Goal: Information Seeking & Learning: Learn about a topic

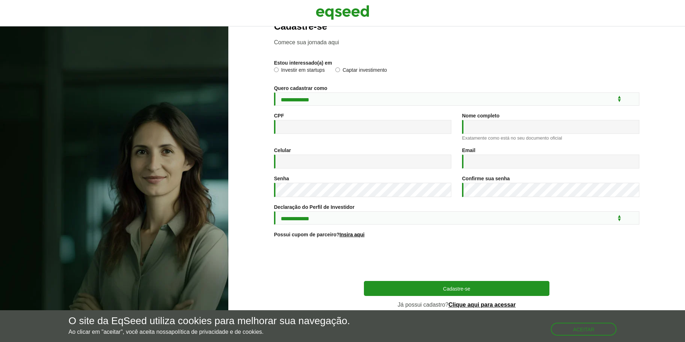
scroll to position [24, 0]
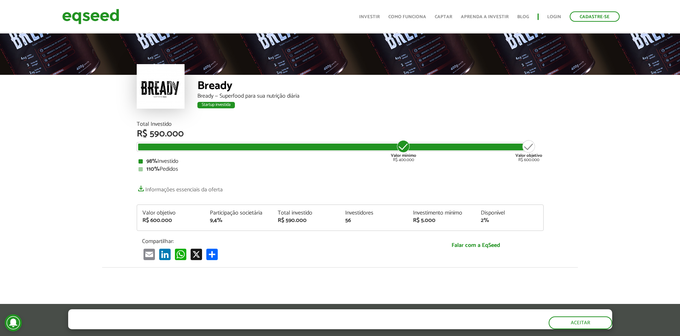
scroll to position [728, 0]
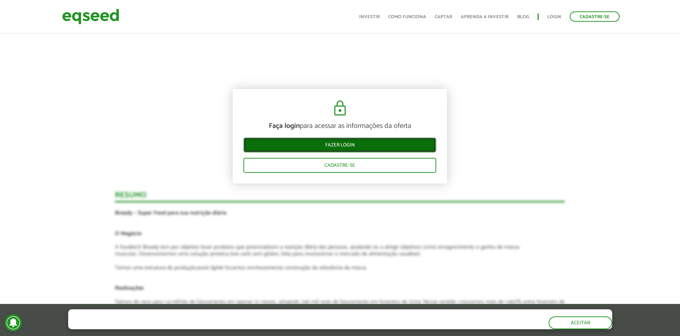
click at [380, 146] on link "Fazer login" at bounding box center [339, 145] width 193 height 15
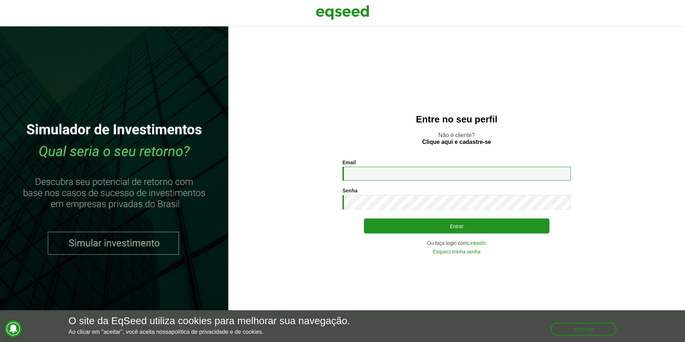
click at [493, 177] on input "Email *" at bounding box center [457, 174] width 228 height 14
type input "**********"
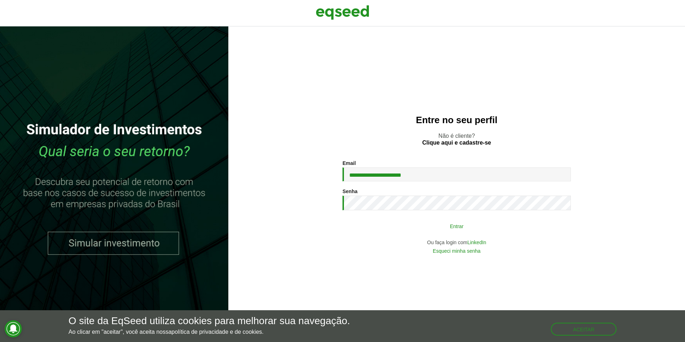
click at [444, 231] on button "Entrar" at bounding box center [457, 226] width 186 height 14
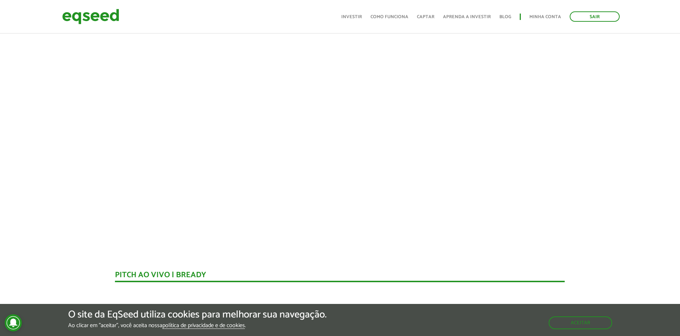
scroll to position [259, 0]
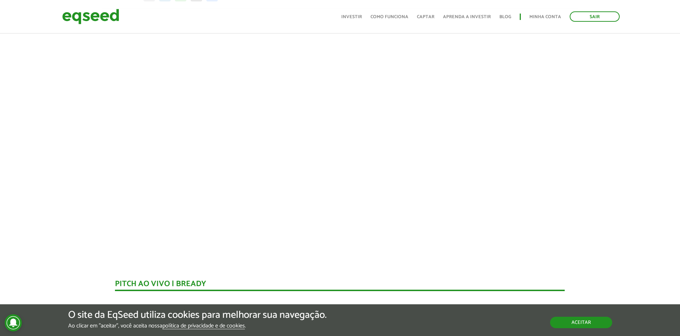
click at [565, 327] on button "Aceitar" at bounding box center [581, 322] width 62 height 11
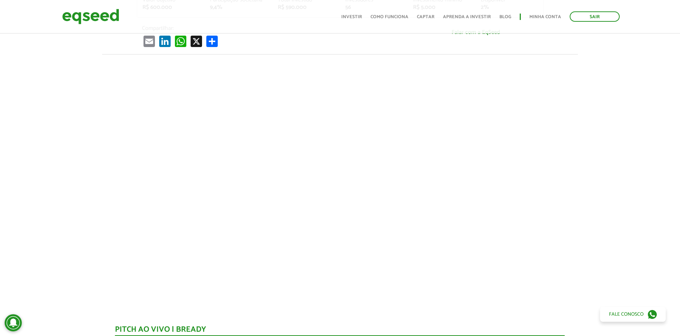
scroll to position [216, 0]
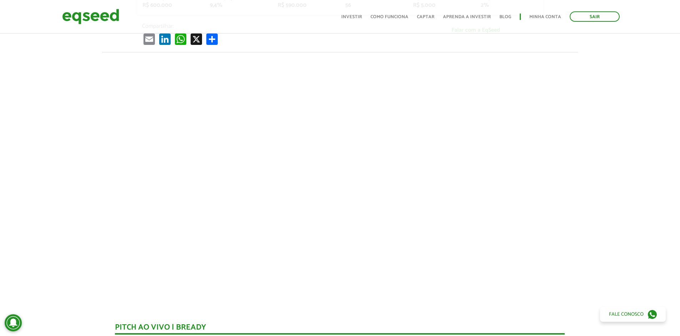
click at [592, 219] on div at bounding box center [340, 173] width 680 height 243
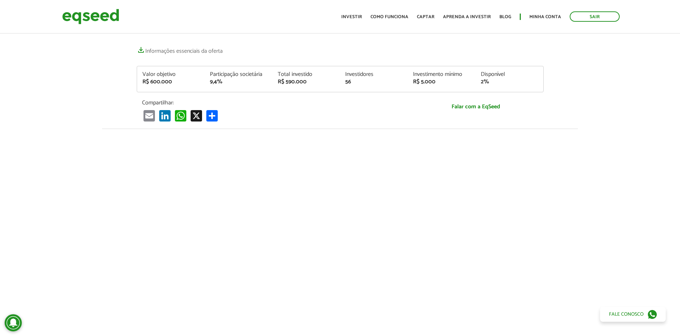
scroll to position [0, 0]
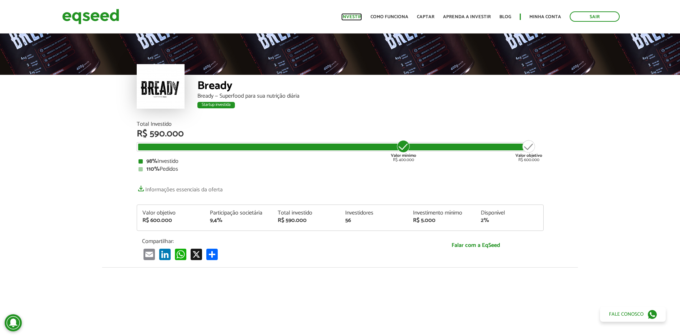
click at [362, 18] on link "Investir" at bounding box center [351, 17] width 21 height 5
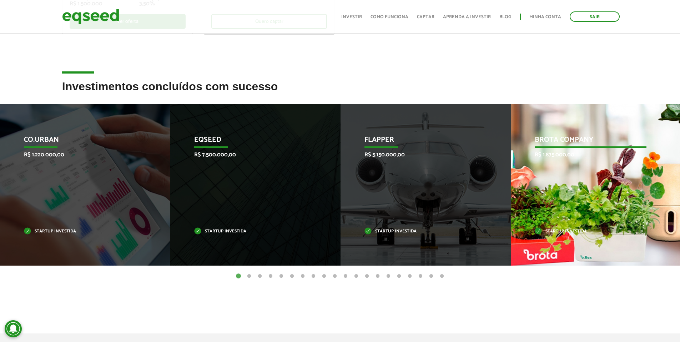
scroll to position [234, 0]
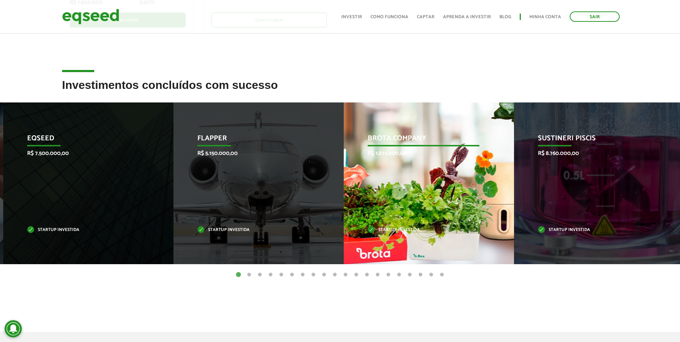
drag, startPoint x: 593, startPoint y: 214, endPoint x: 403, endPoint y: 213, distance: 190.2
click at [403, 213] on div "Brota Company R$ 1.875.000,00 Startup investida" at bounding box center [424, 183] width 160 height 162
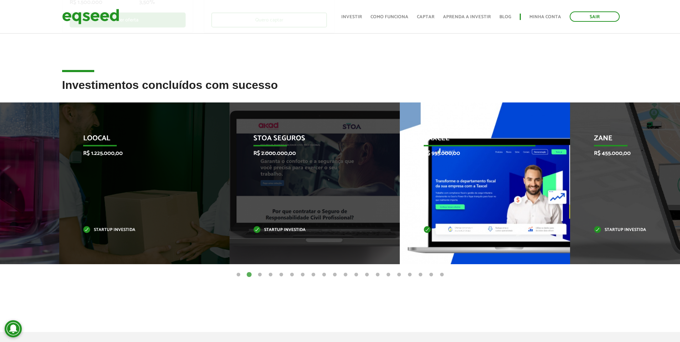
drag, startPoint x: 592, startPoint y: 221, endPoint x: 268, endPoint y: 237, distance: 324.1
click at [400, 237] on div "Taxcel R$ 955.000,00 Startup investida" at bounding box center [480, 183] width 160 height 162
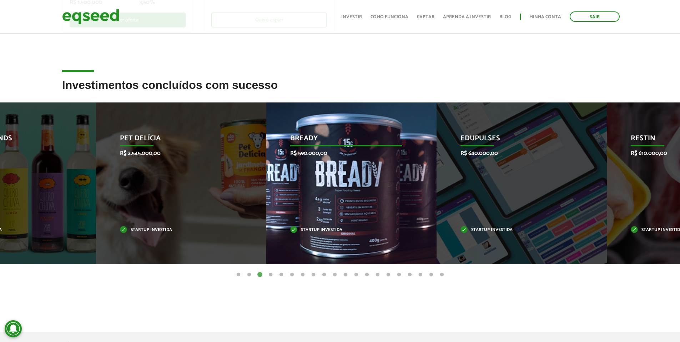
drag, startPoint x: 565, startPoint y: 200, endPoint x: 321, endPoint y: 174, distance: 245.8
click at [321, 174] on div "Bready R$ 590.000,00 Startup investida" at bounding box center [346, 183] width 160 height 162
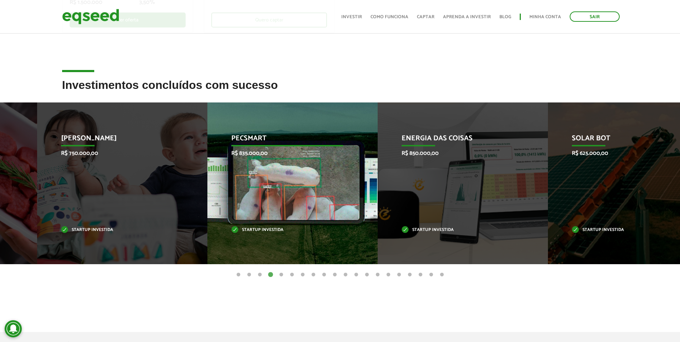
drag, startPoint x: 590, startPoint y: 191, endPoint x: 255, endPoint y: 183, distance: 335.2
click at [256, 183] on div "Pecsmart R$ 835.000,00 Startup investida" at bounding box center [287, 183] width 160 height 162
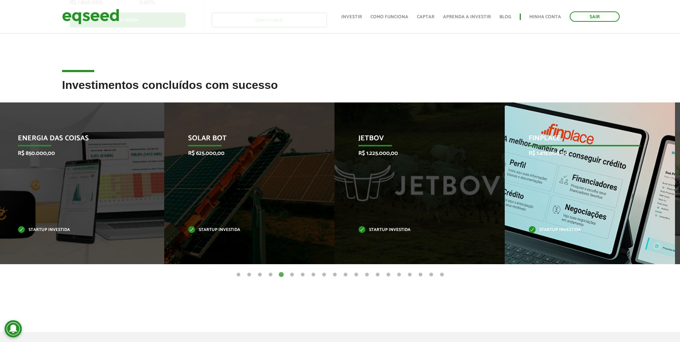
drag, startPoint x: 594, startPoint y: 201, endPoint x: 588, endPoint y: 200, distance: 6.2
click at [588, 200] on div "Finplace R$ 1.415.000,00 Startup investida" at bounding box center [585, 183] width 160 height 162
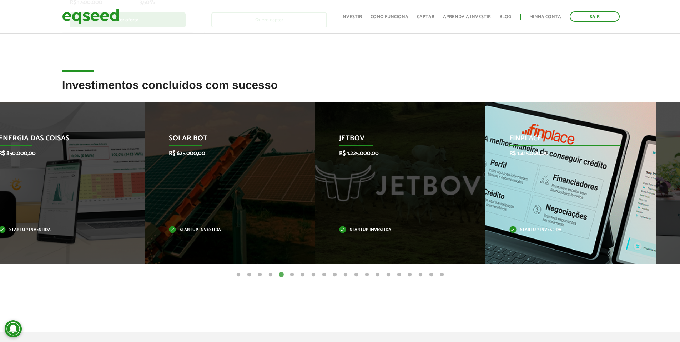
drag, startPoint x: 607, startPoint y: 192, endPoint x: 579, endPoint y: 191, distance: 28.2
click at [579, 191] on div "Finplace R$ 1.415.000,00 Startup investida" at bounding box center [565, 183] width 160 height 162
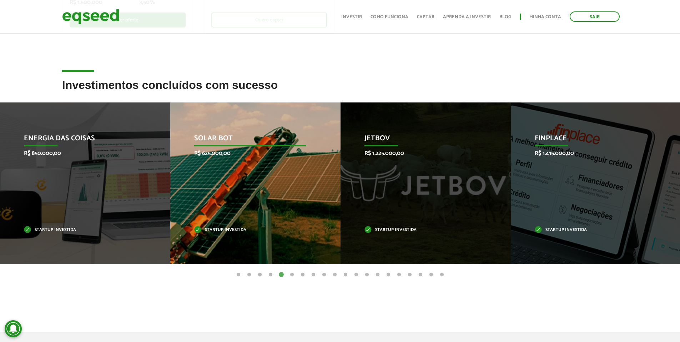
click at [300, 172] on div "Solar Bot R$ 625.000,00 Startup investida" at bounding box center [250, 183] width 160 height 162
click at [221, 141] on p "Solar Bot" at bounding box center [250, 140] width 112 height 12
click at [226, 228] on p "Startup investida" at bounding box center [250, 230] width 112 height 4
click at [210, 137] on p "Solar Bot" at bounding box center [250, 140] width 112 height 12
click at [218, 147] on div "Solar Bot R$ 625.000,00 Startup investida" at bounding box center [250, 183] width 160 height 162
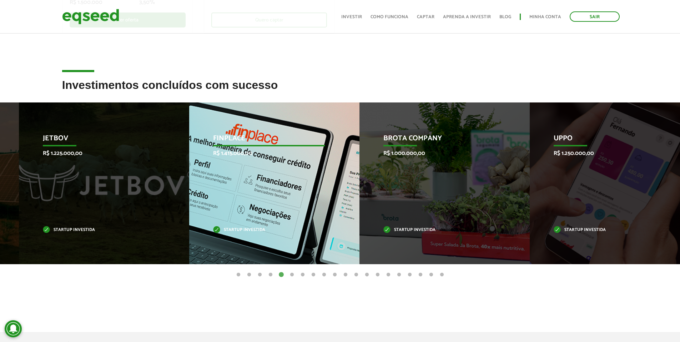
drag, startPoint x: 552, startPoint y: 197, endPoint x: 172, endPoint y: 198, distance: 380.0
click at [189, 198] on div "Finplace R$ 1.415.000,00 Startup investida" at bounding box center [269, 183] width 160 height 162
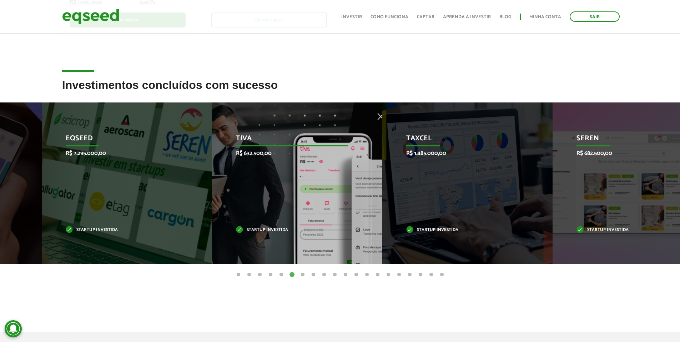
drag, startPoint x: 565, startPoint y: 223, endPoint x: 238, endPoint y: 229, distance: 326.2
click at [241, 230] on div "Tiva R$ 632.500,00 Startup investida" at bounding box center [292, 183] width 160 height 162
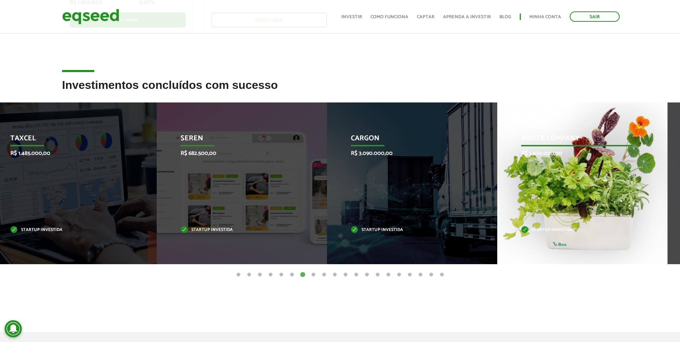
drag, startPoint x: 531, startPoint y: 214, endPoint x: 229, endPoint y: 174, distance: 304.1
click at [497, 174] on div "Brota Company R$ 1.500.000,00 Startup investida" at bounding box center [577, 183] width 160 height 162
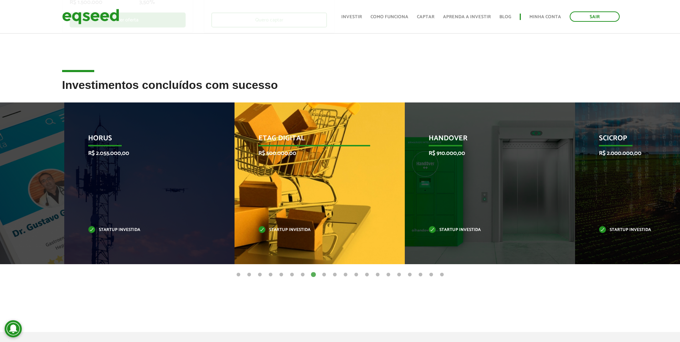
drag, startPoint x: 460, startPoint y: 173, endPoint x: 199, endPoint y: 146, distance: 262.3
click at [234, 146] on div "Etag Digital R$ 500.000,00 Startup investida" at bounding box center [314, 183] width 160 height 162
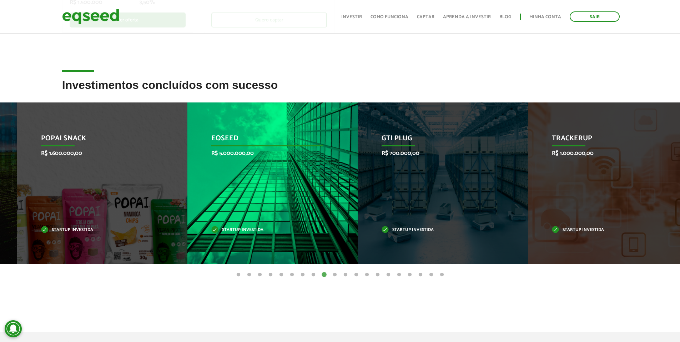
drag, startPoint x: 450, startPoint y: 192, endPoint x: 221, endPoint y: 163, distance: 230.6
click at [228, 163] on div "EqSeed R$ 5.000.000,00 Startup investida" at bounding box center [267, 183] width 160 height 162
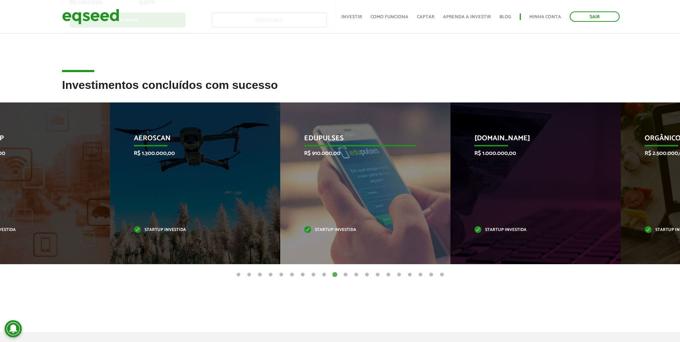
drag, startPoint x: 429, startPoint y: 180, endPoint x: 176, endPoint y: 139, distance: 255.7
click at [280, 139] on div "Edupulses R$ 910.000,00 Startup investida" at bounding box center [360, 183] width 160 height 162
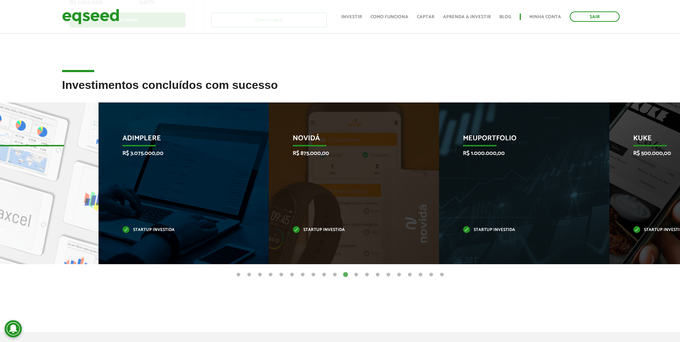
drag, startPoint x: 400, startPoint y: 178, endPoint x: 158, endPoint y: 128, distance: 247.1
click at [158, 128] on div "Adimplere R$ 3.075.000,00 Startup investida" at bounding box center [178, 183] width 160 height 162
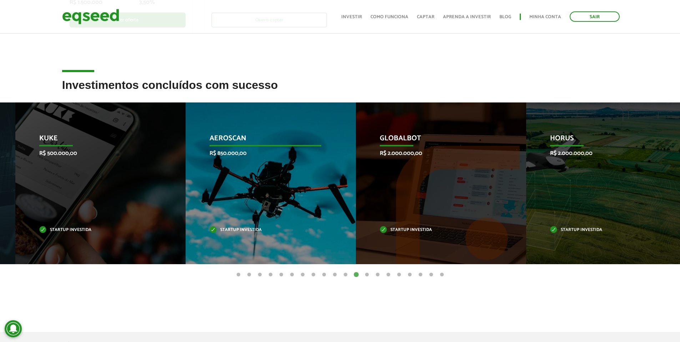
drag, startPoint x: 437, startPoint y: 172, endPoint x: 182, endPoint y: 144, distance: 256.7
click at [186, 144] on div "Aeroscan R$ 850.000,00 Startup investida" at bounding box center [266, 183] width 160 height 162
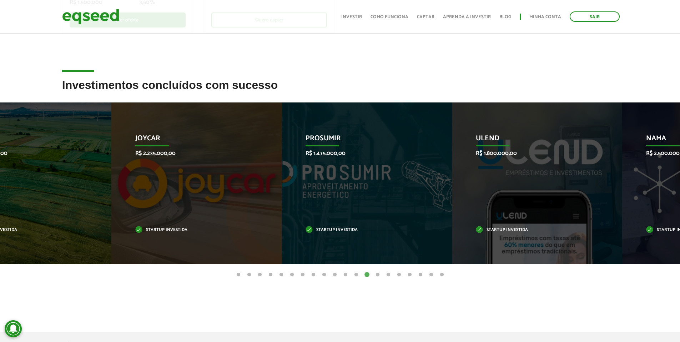
drag, startPoint x: 507, startPoint y: 202, endPoint x: 227, endPoint y: 171, distance: 281.8
click at [282, 171] on li "PROSUMIR R$ 1.475.000,00 Startup investida" at bounding box center [367, 183] width 170 height 162
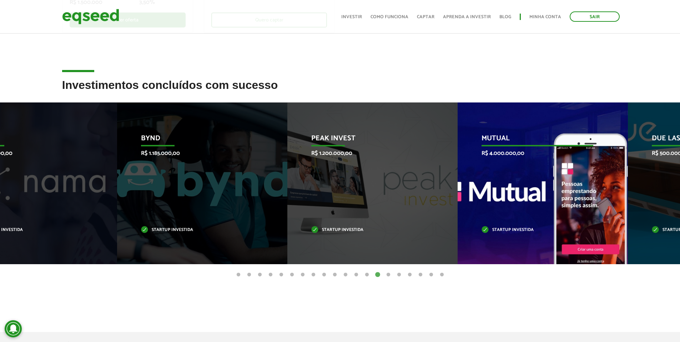
drag, startPoint x: 558, startPoint y: 213, endPoint x: 369, endPoint y: 198, distance: 189.0
click at [457, 198] on div "Mutual R$ 4.000.000,00 Startup investida" at bounding box center [537, 183] width 160 height 162
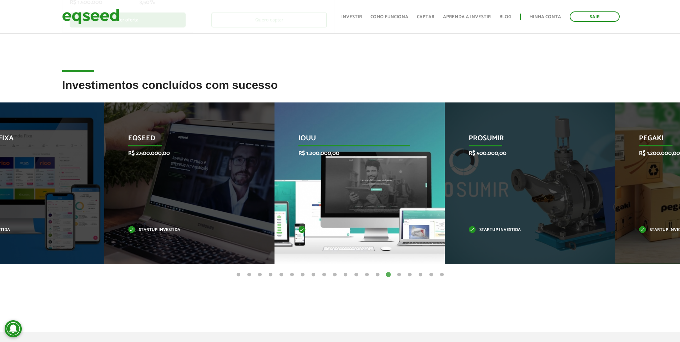
drag, startPoint x: 618, startPoint y: 219, endPoint x: 382, endPoint y: 216, distance: 236.2
click at [382, 216] on div "IOUU R$ 1.200.000,00 Startup investida" at bounding box center [354, 183] width 160 height 162
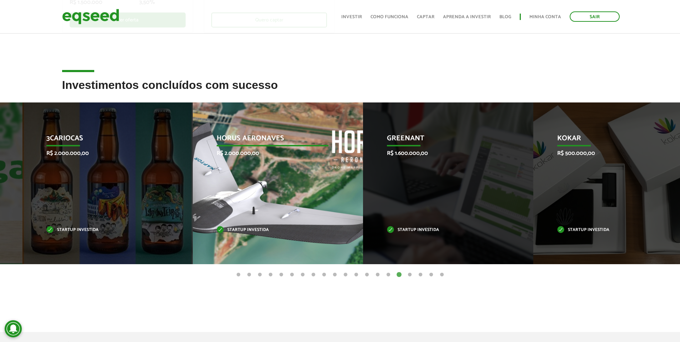
drag, startPoint x: 597, startPoint y: 205, endPoint x: 268, endPoint y: 181, distance: 330.3
click at [269, 181] on div "Horus Aeronaves R$ 2.000.000,00 Startup investida" at bounding box center [273, 183] width 160 height 162
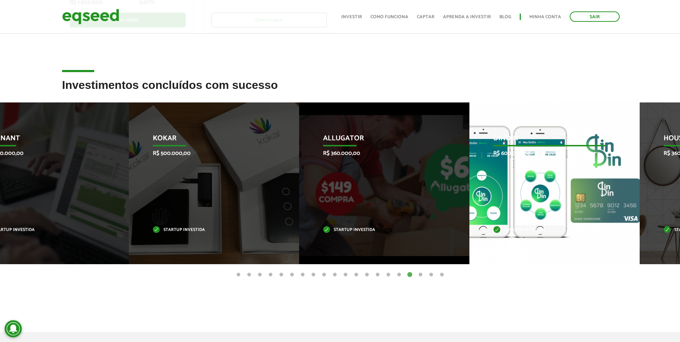
drag, startPoint x: 531, startPoint y: 193, endPoint x: 357, endPoint y: 174, distance: 175.2
click at [469, 174] on div "DinDin R$ 600.000,00 Startup investida" at bounding box center [549, 183] width 160 height 162
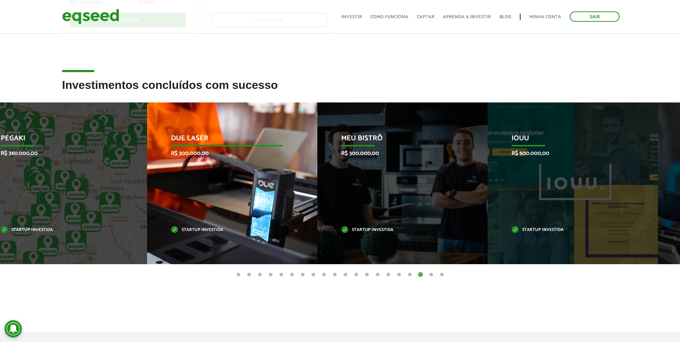
drag, startPoint x: 571, startPoint y: 204, endPoint x: 120, endPoint y: 162, distance: 452.7
click at [147, 162] on div "Due Laser R$ 300.000,00 Startup investida" at bounding box center [227, 183] width 160 height 162
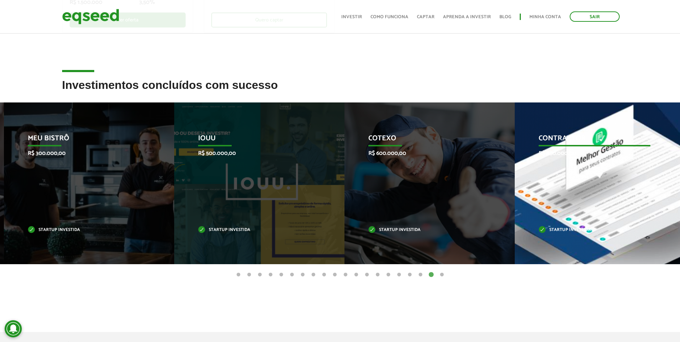
drag, startPoint x: 535, startPoint y: 212, endPoint x: 206, endPoint y: 150, distance: 334.5
click at [515, 150] on div "Contraktor R$ 450.000,00 Startup investida" at bounding box center [595, 183] width 160 height 162
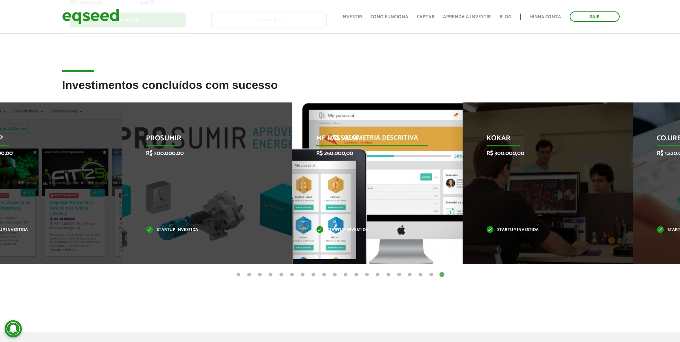
drag, startPoint x: 449, startPoint y: 184, endPoint x: 217, endPoint y: 177, distance: 232.4
click at [292, 177] on div "Me Passa Aí R$ 250.000,00 Startup investida" at bounding box center [372, 183] width 160 height 162
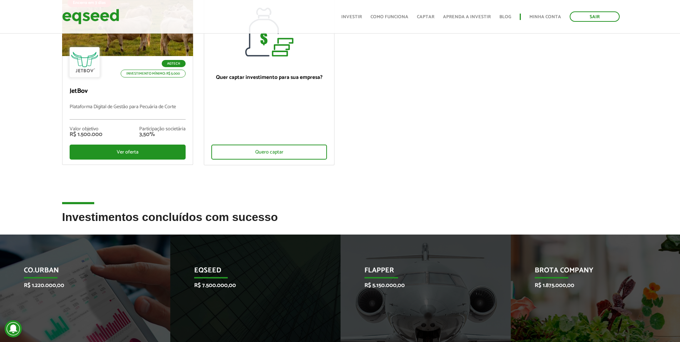
scroll to position [0, 0]
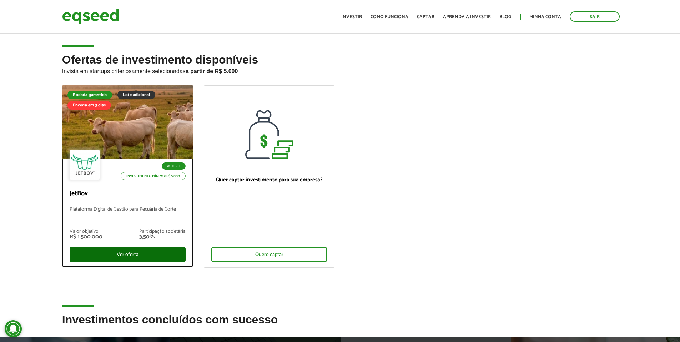
click at [127, 251] on div "Ver oferta" at bounding box center [128, 254] width 116 height 15
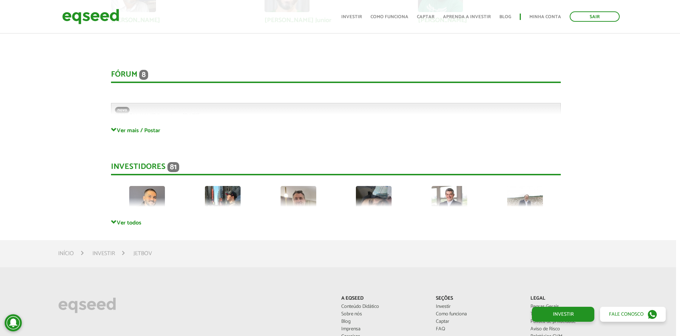
scroll to position [1926, 4]
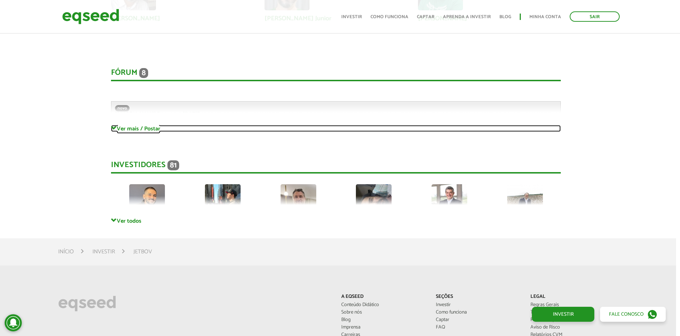
click at [155, 130] on link "Ver mais / Postar" at bounding box center [336, 128] width 450 height 7
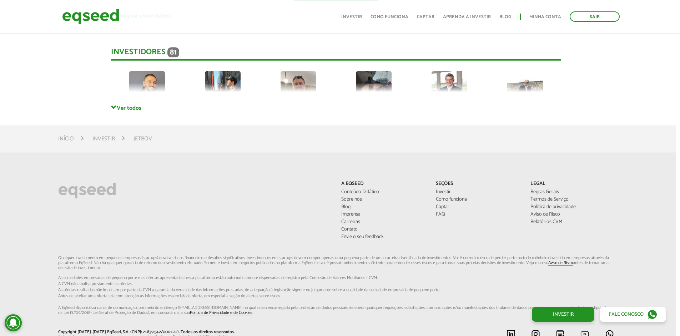
scroll to position [3266, 4]
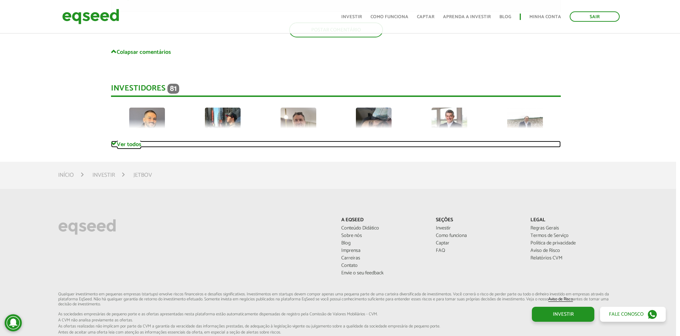
click at [118, 146] on link "Ver todos" at bounding box center [336, 144] width 450 height 7
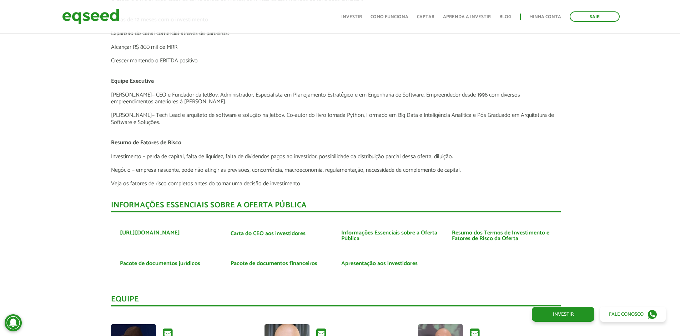
scroll to position [1522, 4]
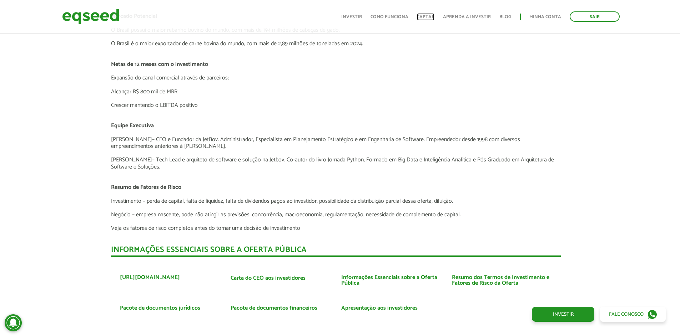
click at [430, 15] on link "Captar" at bounding box center [425, 17] width 17 height 5
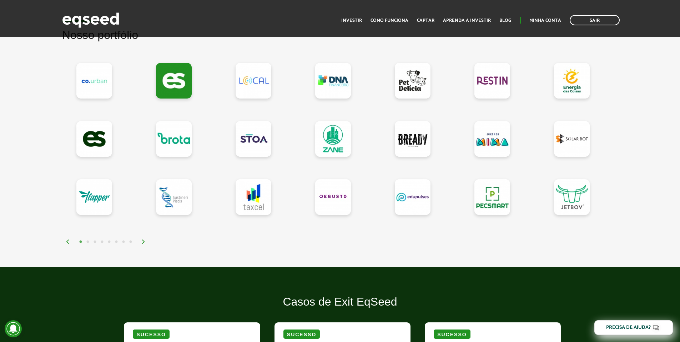
scroll to position [622, 0]
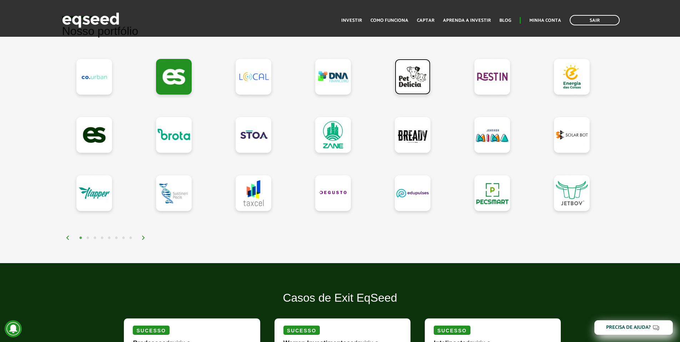
click at [405, 80] on link at bounding box center [413, 77] width 36 height 36
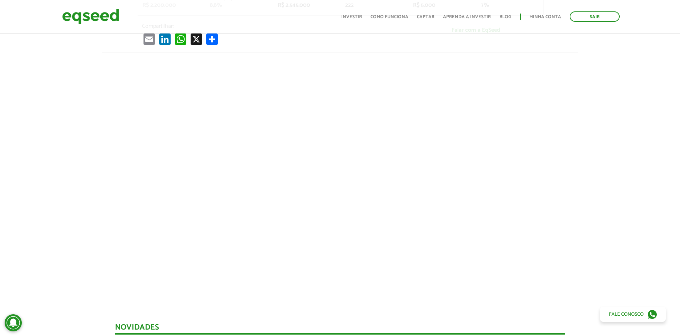
scroll to position [253, 0]
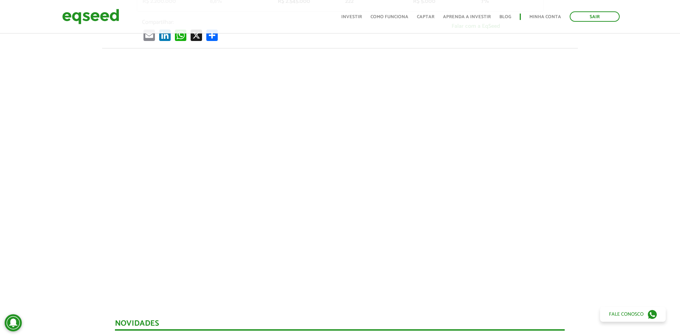
click at [551, 214] on div at bounding box center [340, 169] width 680 height 243
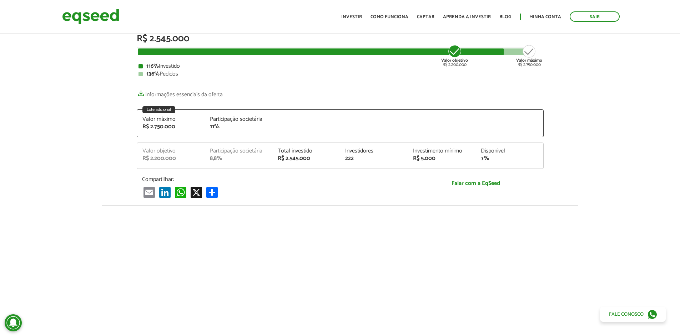
scroll to position [0, 0]
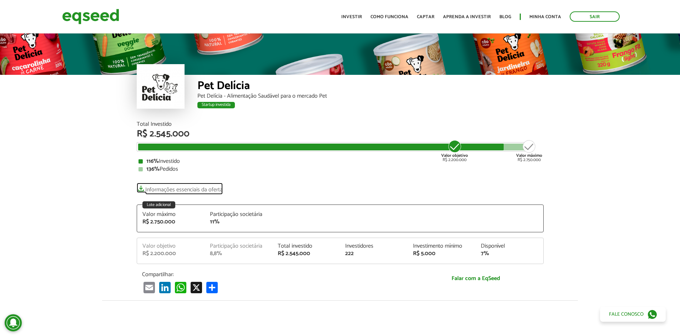
click at [163, 188] on link "Informações essenciais da oferta" at bounding box center [180, 188] width 86 height 10
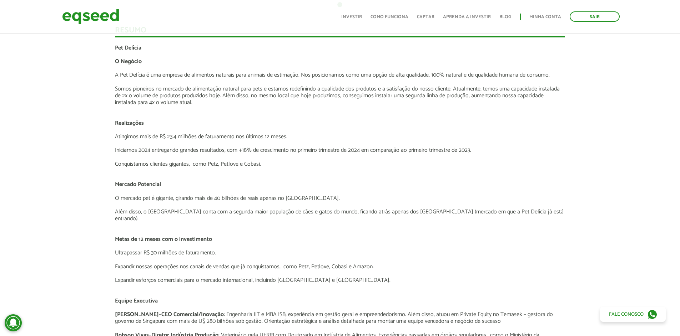
scroll to position [723, 0]
